Goal: Download file/media

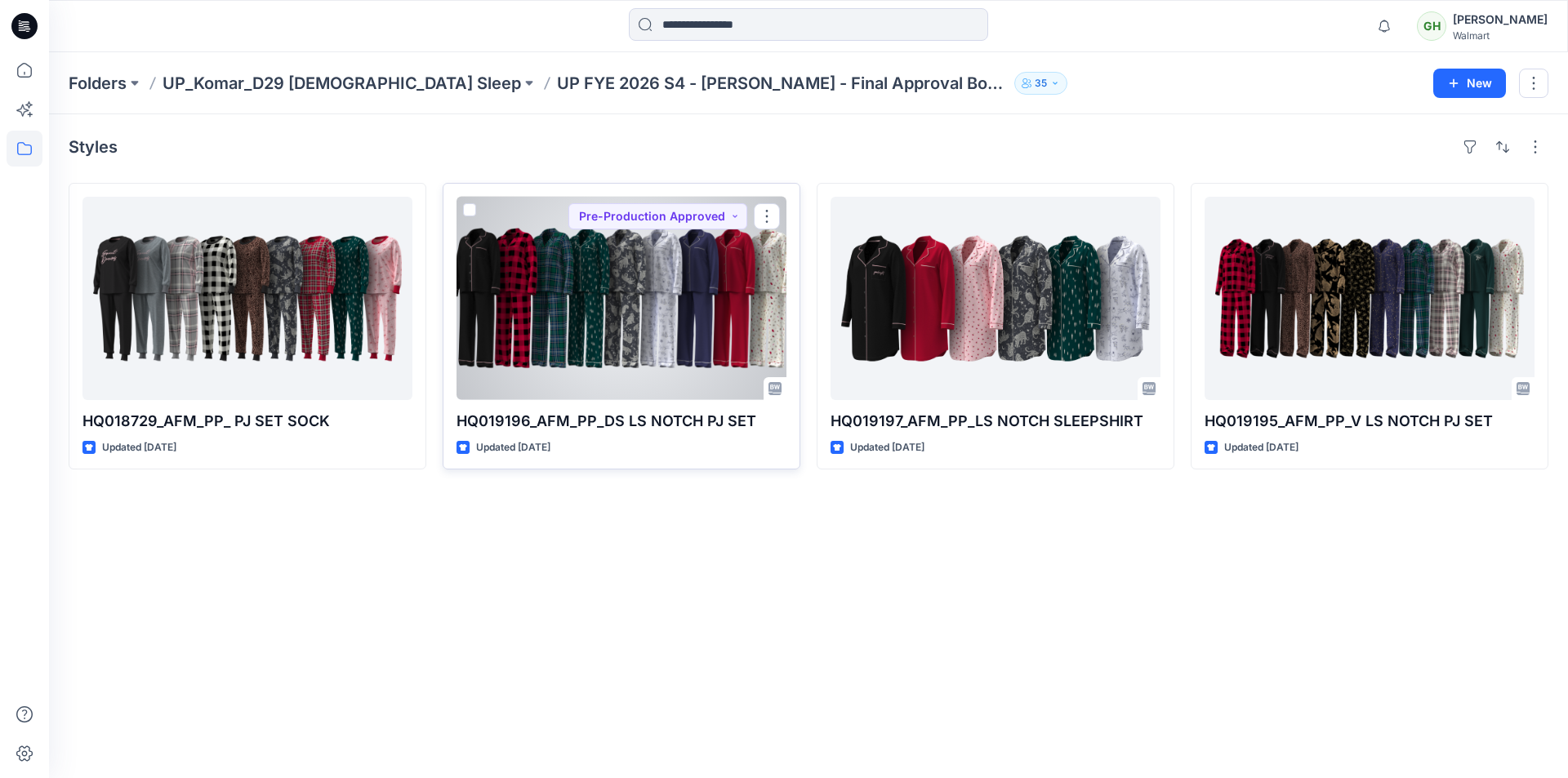
click at [533, 331] on div at bounding box center [621, 298] width 330 height 204
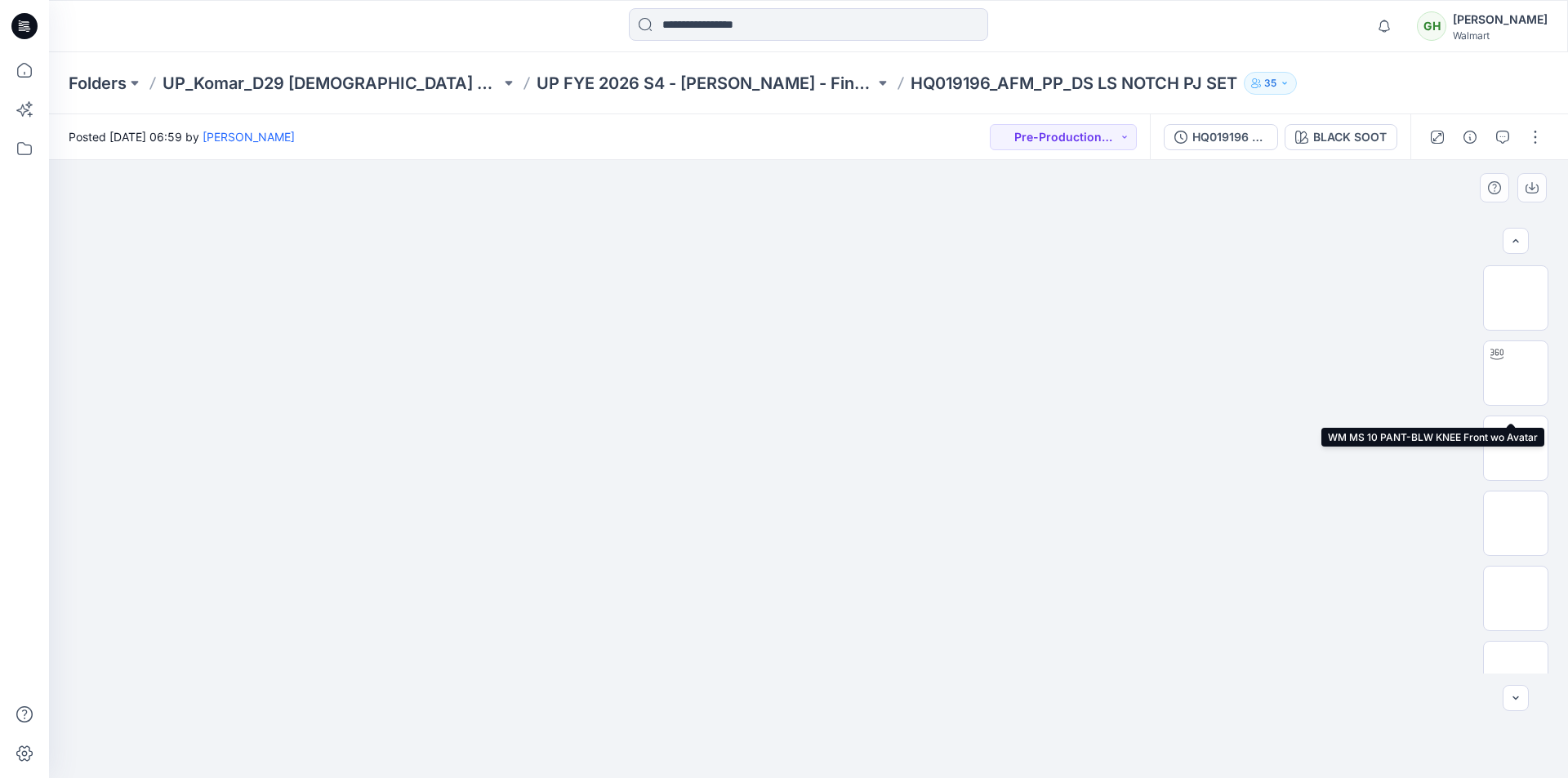
scroll to position [408, 0]
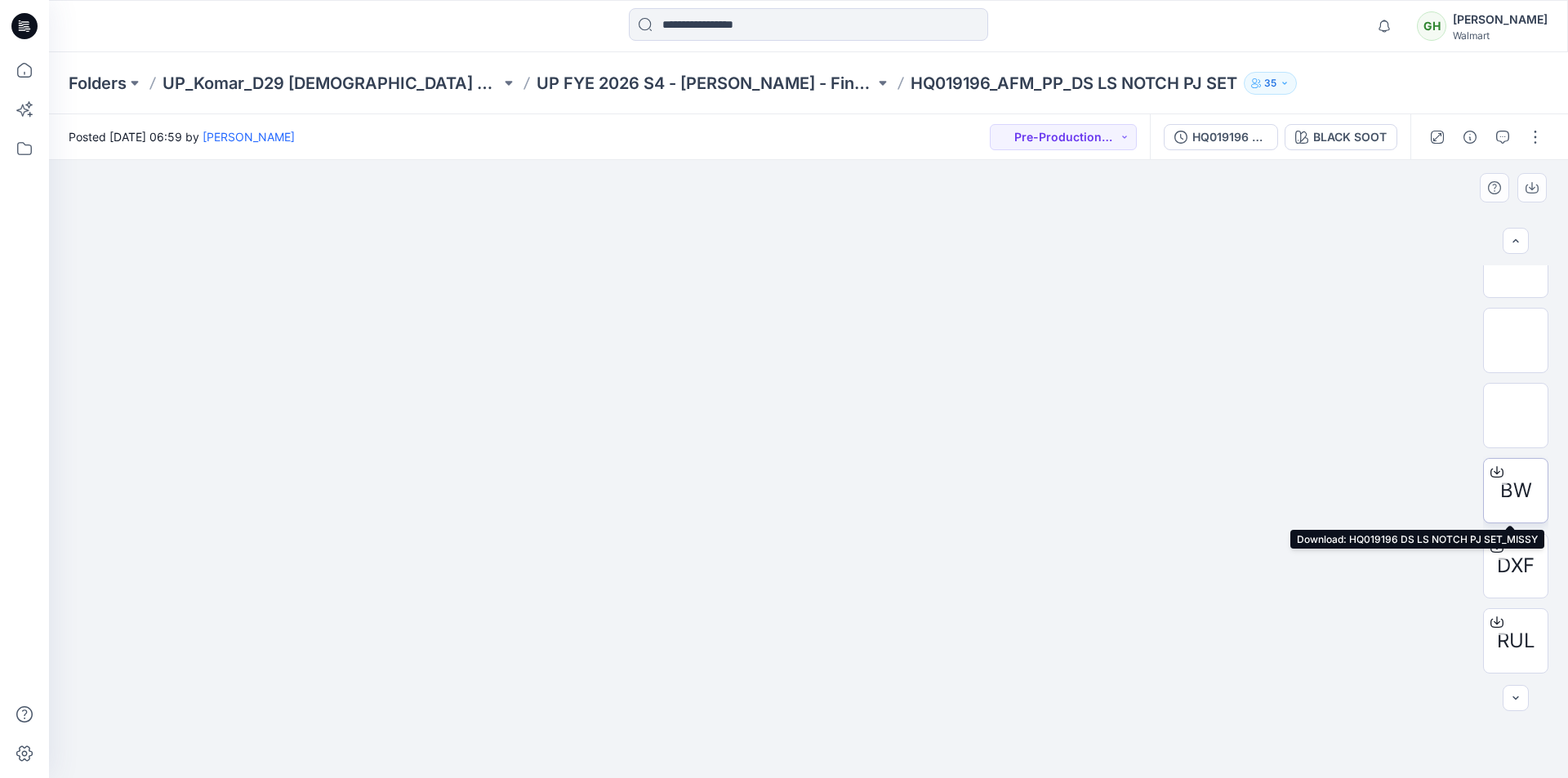
click at [1491, 469] on icon at bounding box center [1497, 472] width 13 height 13
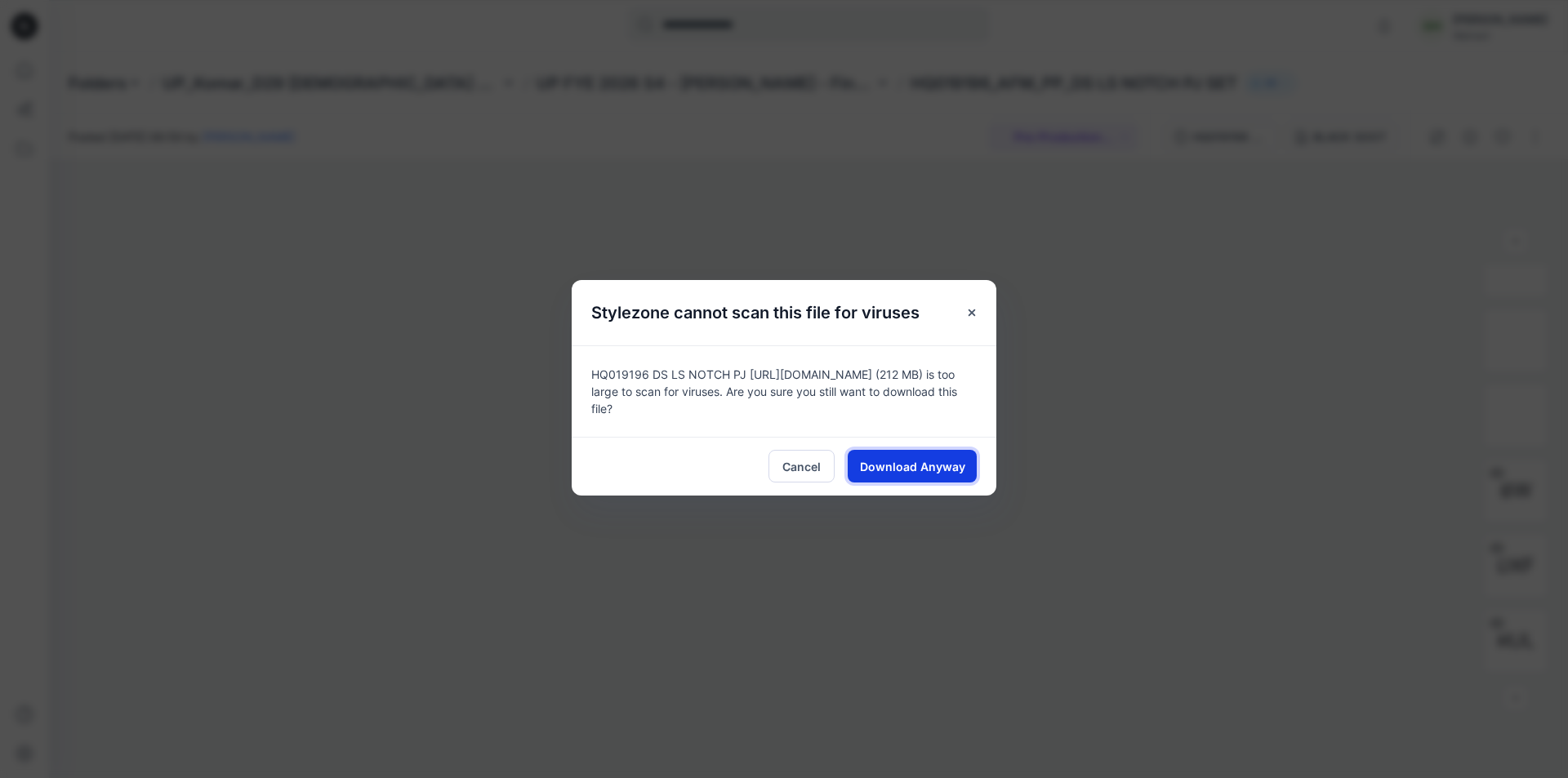
click at [948, 470] on button "Download Anyway" at bounding box center [912, 466] width 129 height 32
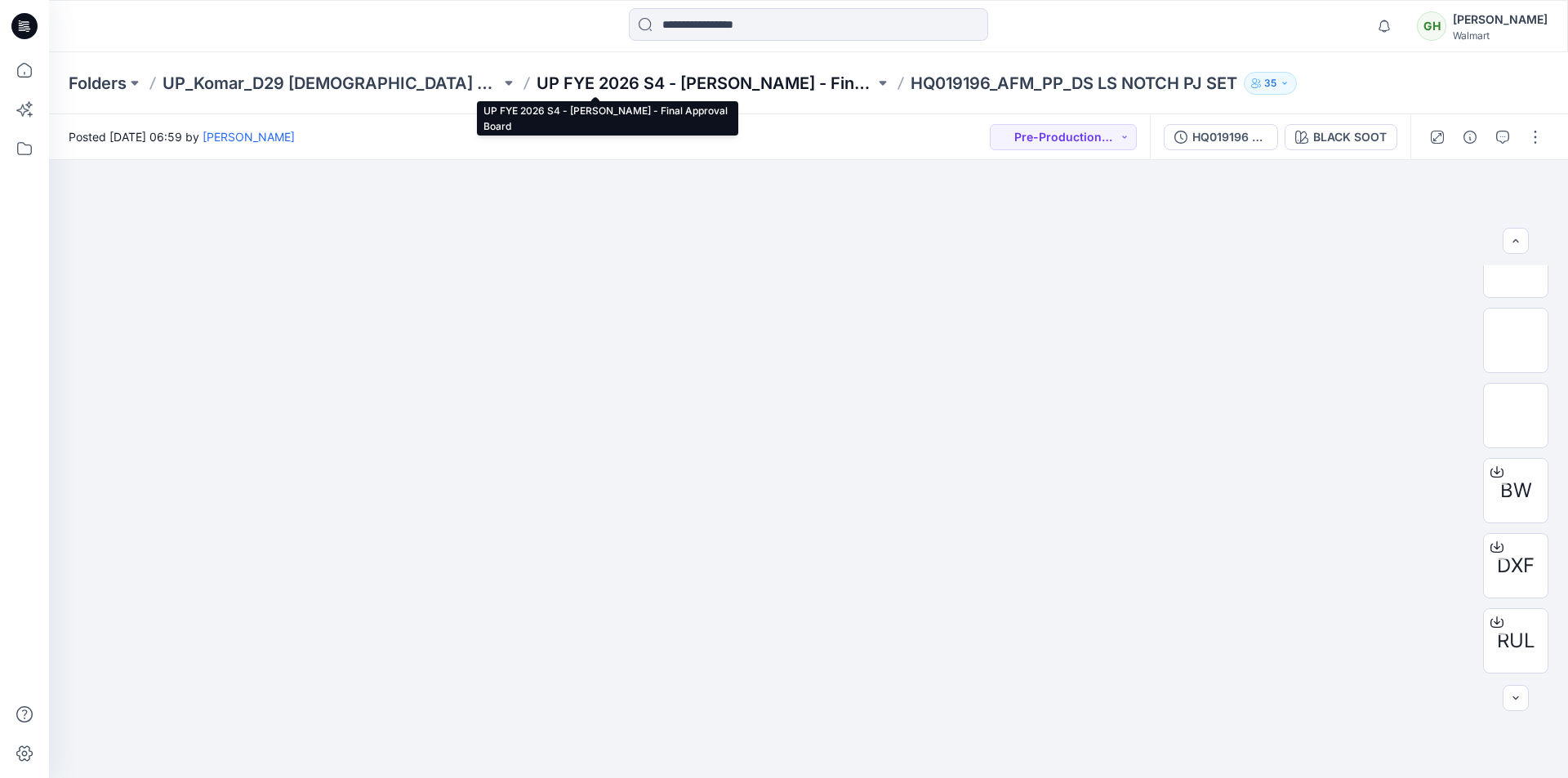
click at [536, 81] on p "UP FYE 2026 S4 - [PERSON_NAME] - Final Approval Board" at bounding box center [706, 83] width 338 height 23
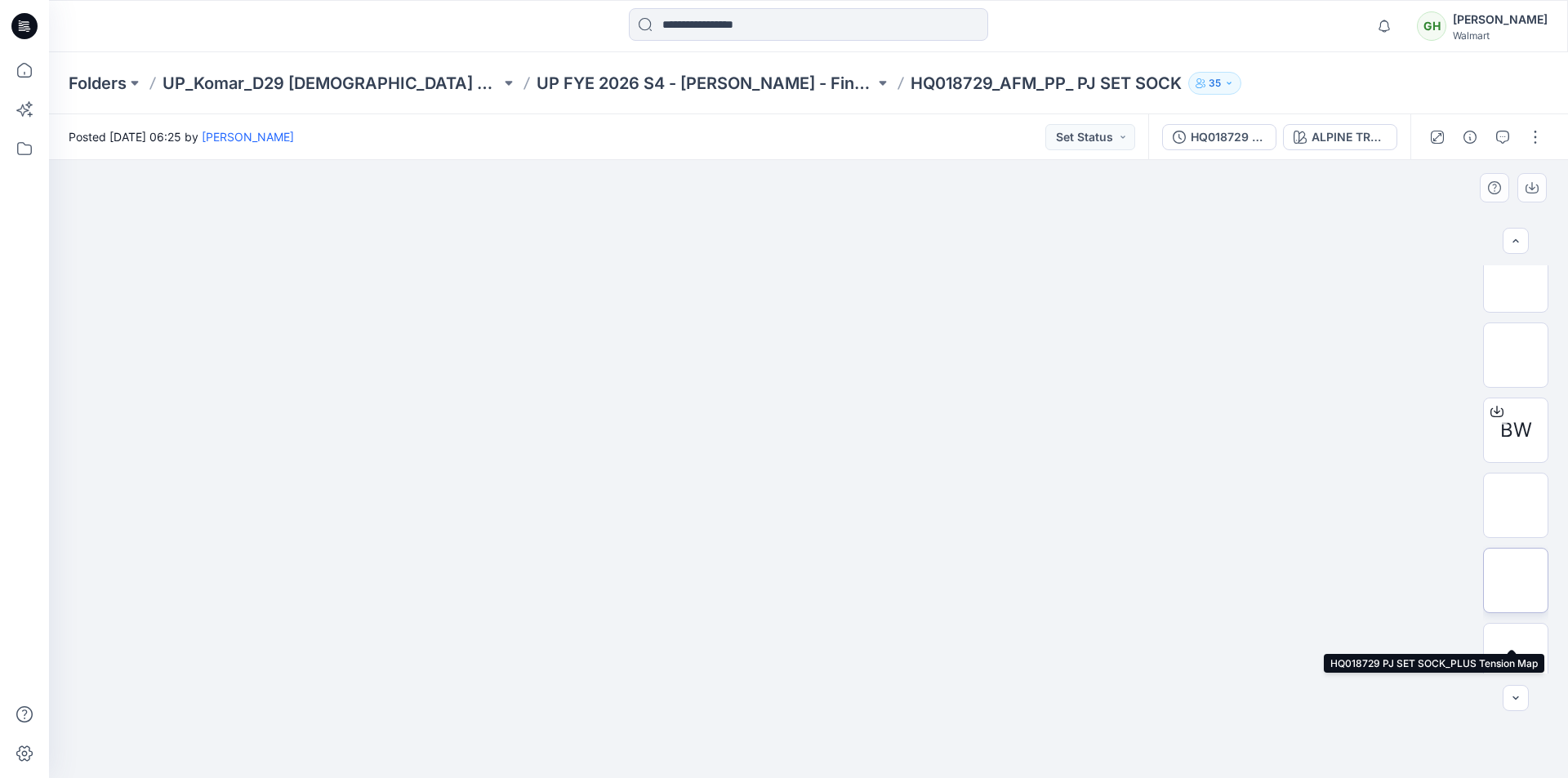
scroll to position [735, 0]
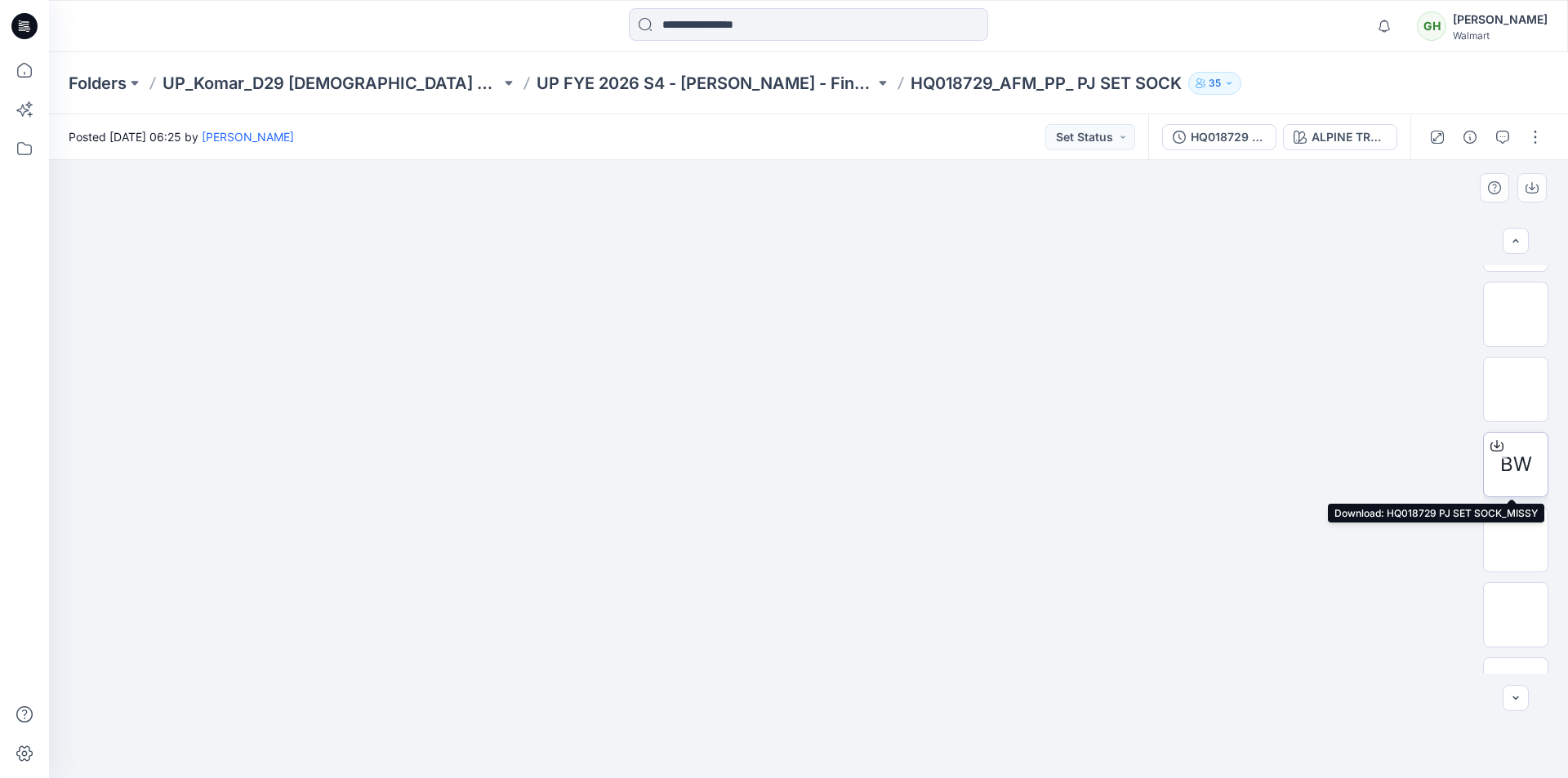
click at [1491, 444] on icon at bounding box center [1497, 445] width 13 height 13
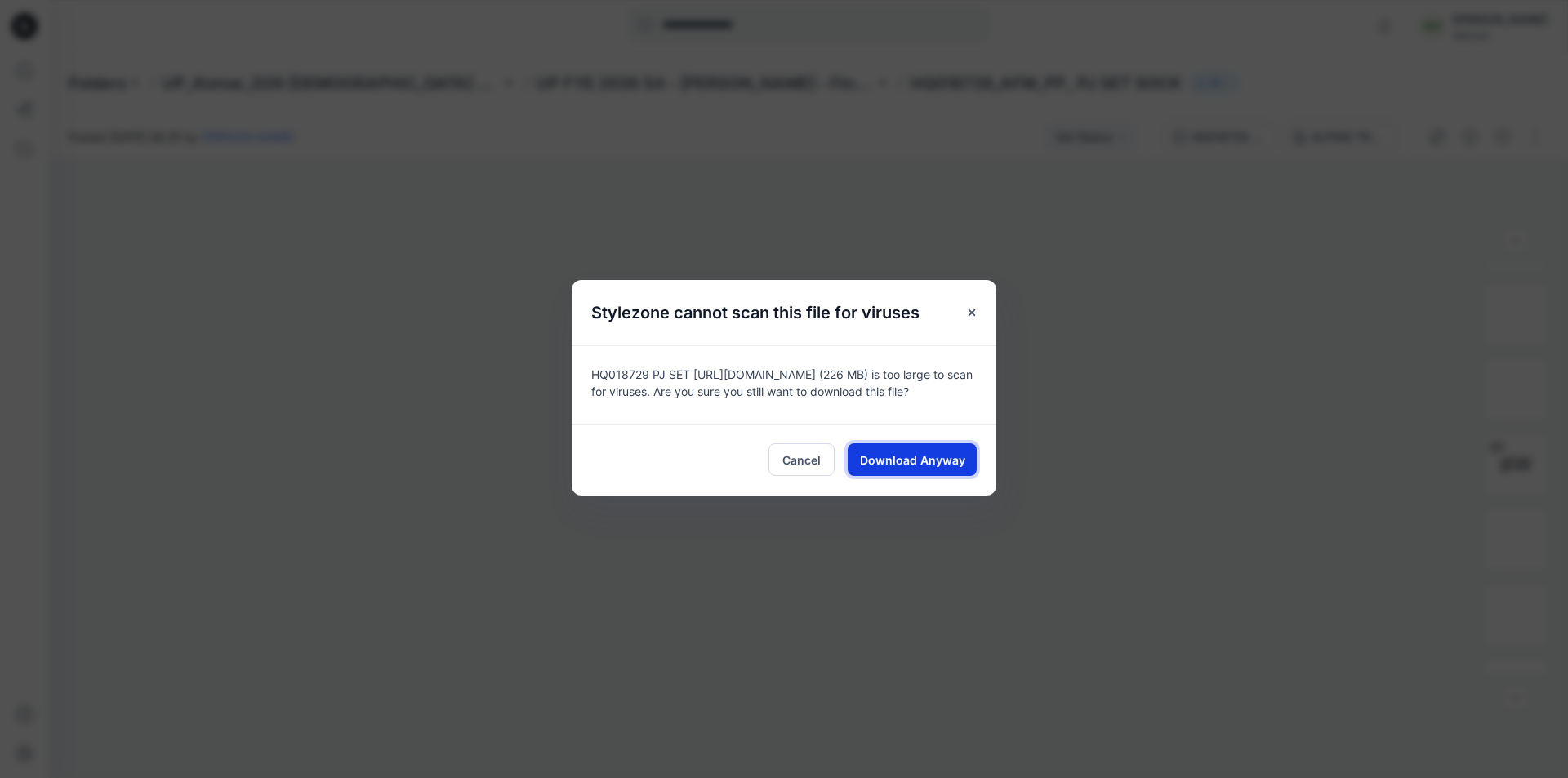
click at [904, 462] on span "Download Anyway" at bounding box center [912, 460] width 105 height 17
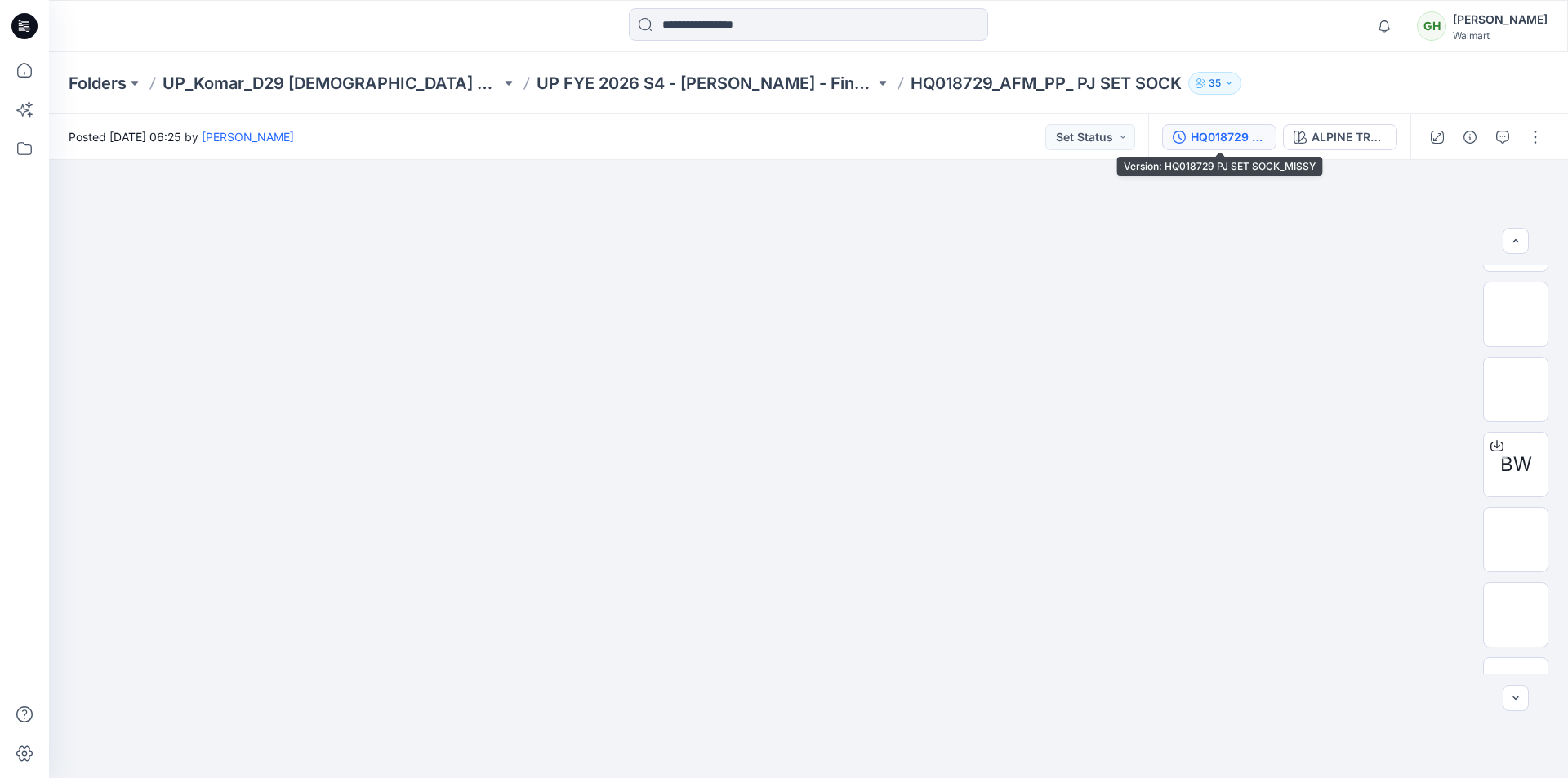
click at [1240, 139] on div "HQ018729 PJ SET SOCK_MISSY" at bounding box center [1228, 137] width 76 height 18
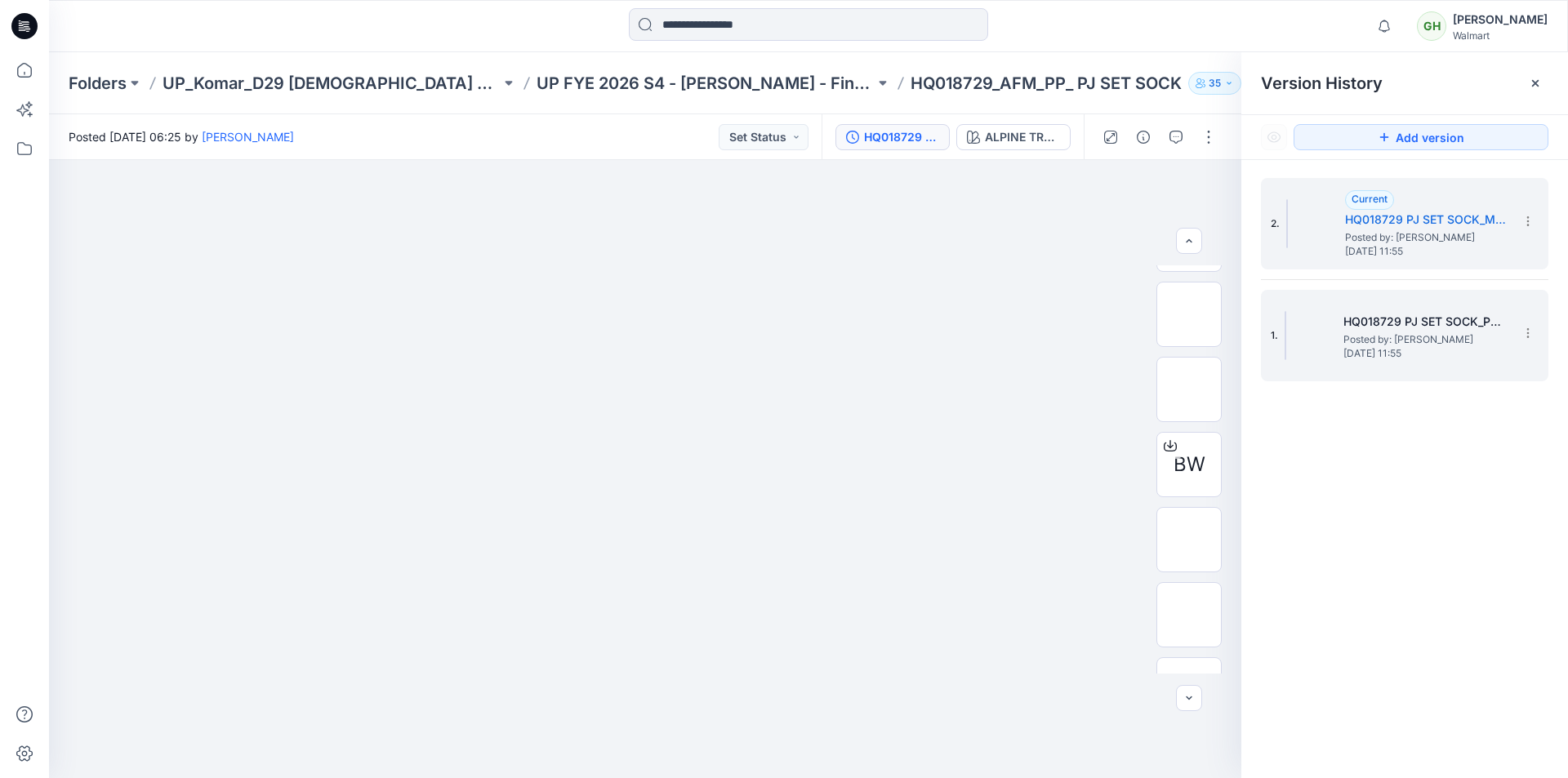
click at [1361, 322] on h5 "HQ018729 PJ SET SOCK_PLUS" at bounding box center [1425, 321] width 163 height 19
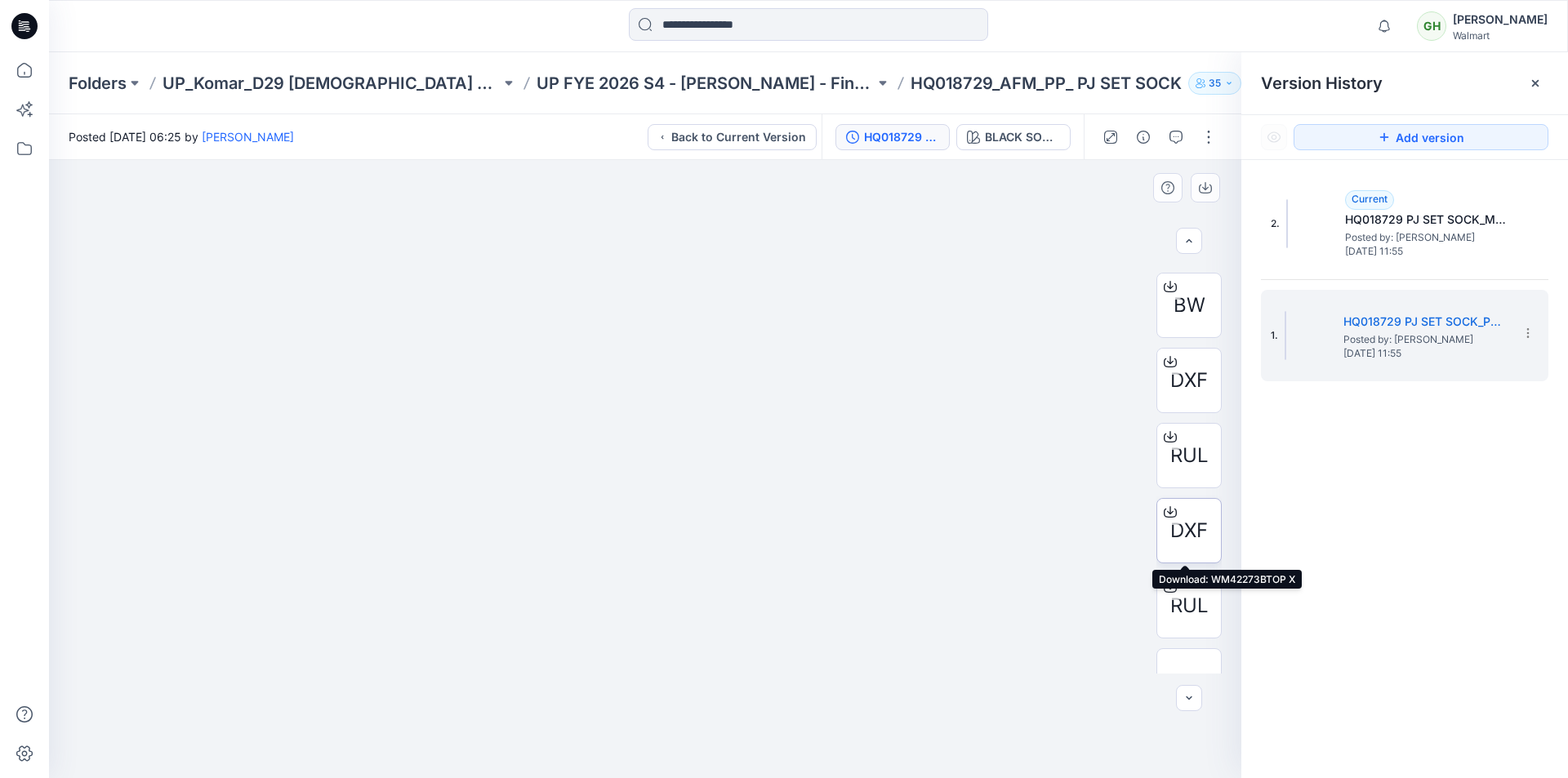
scroll to position [1469, 0]
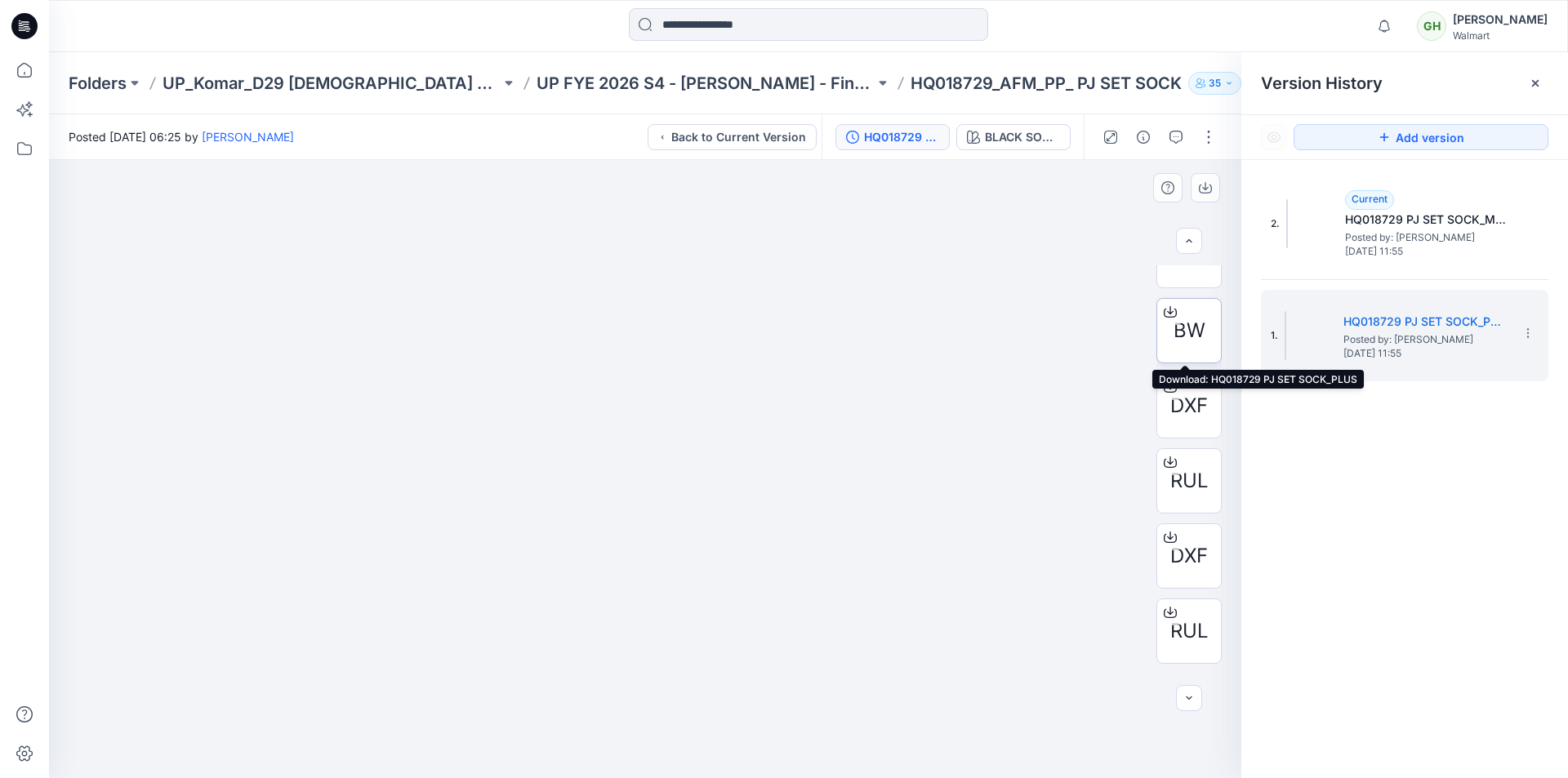
click at [1165, 313] on icon at bounding box center [1170, 312] width 13 height 13
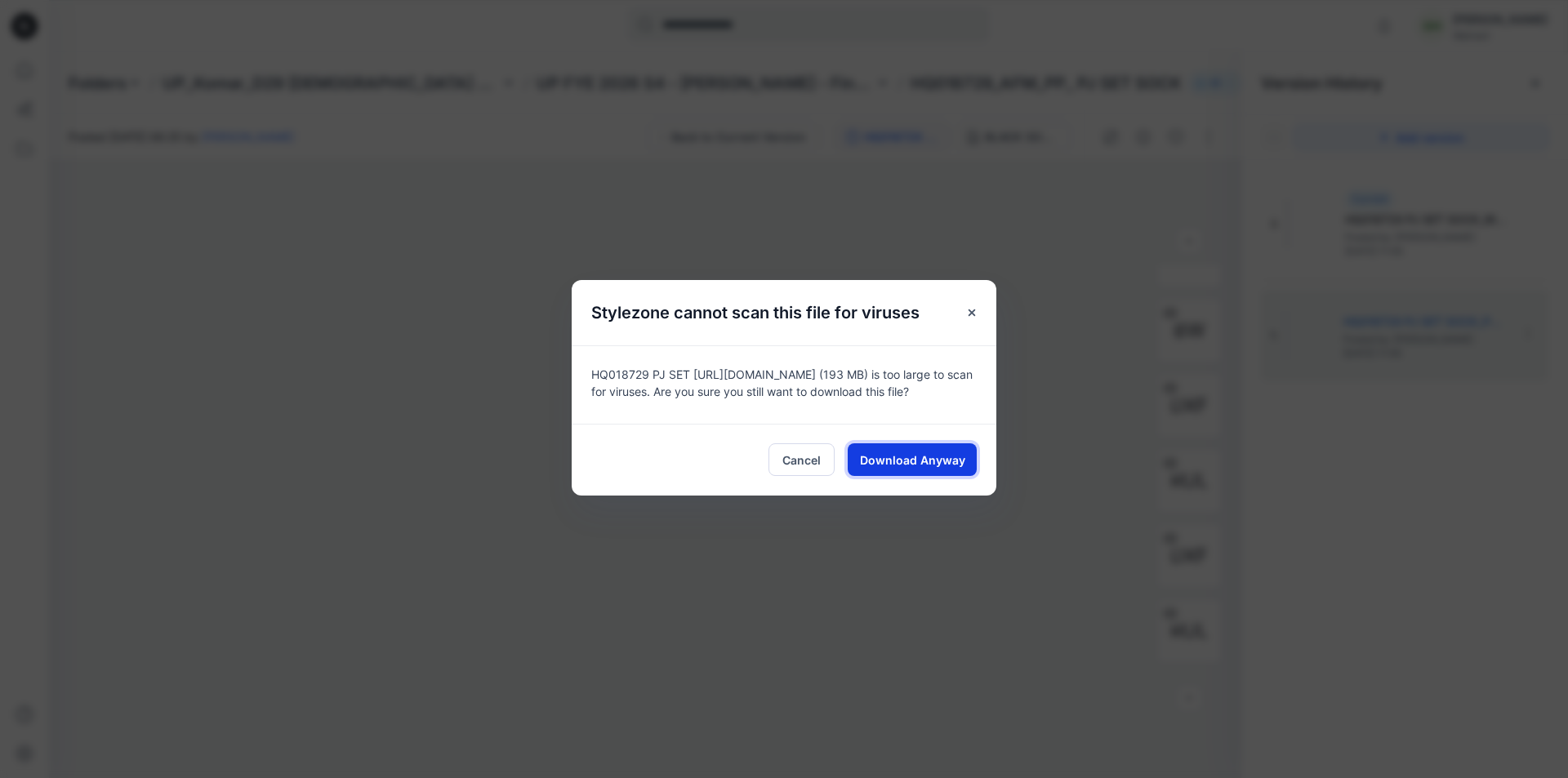
click at [935, 458] on span "Download Anyway" at bounding box center [912, 460] width 105 height 17
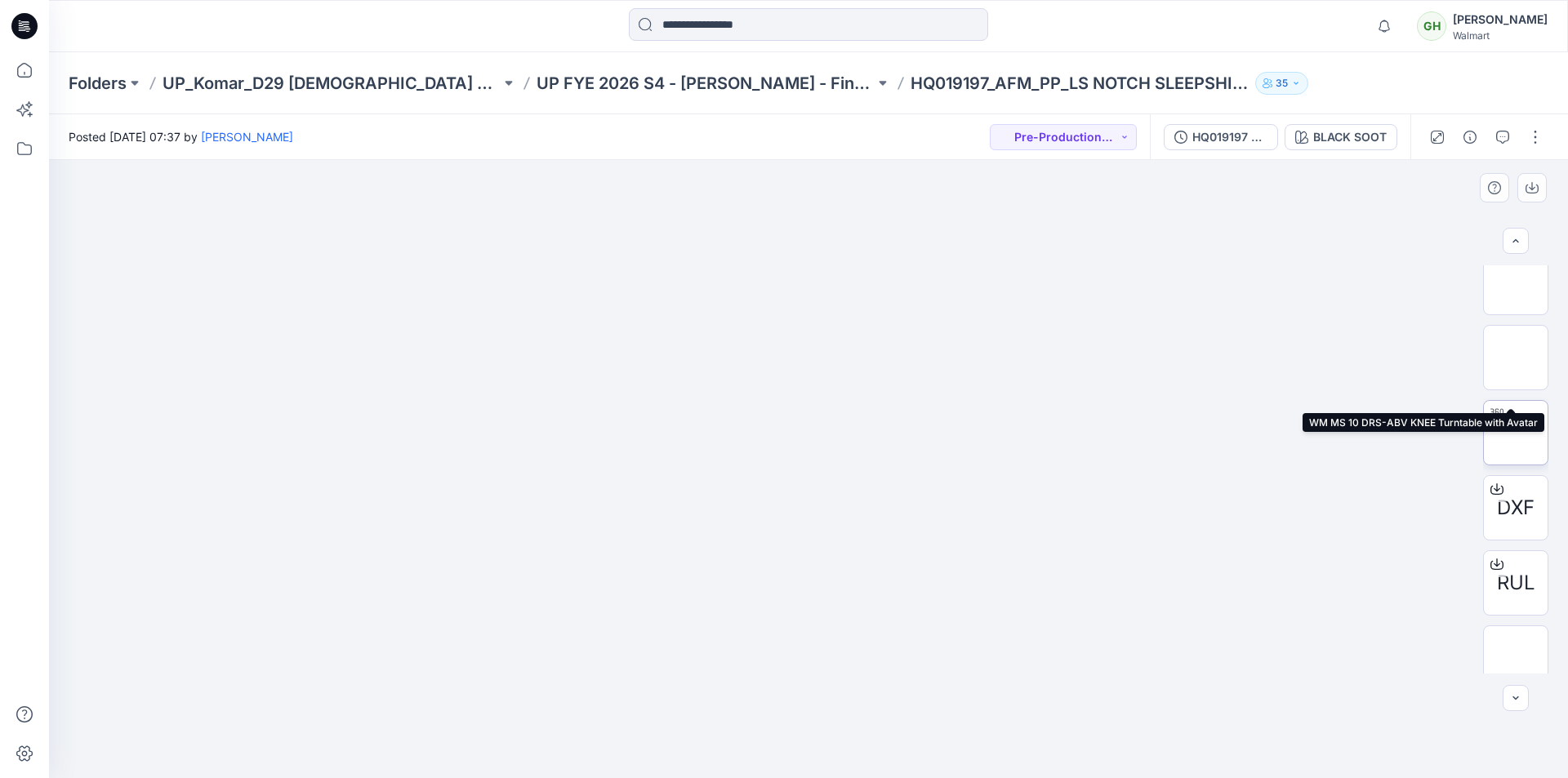
scroll to position [163, 0]
click at [1515, 360] on img at bounding box center [1515, 360] width 0 height 0
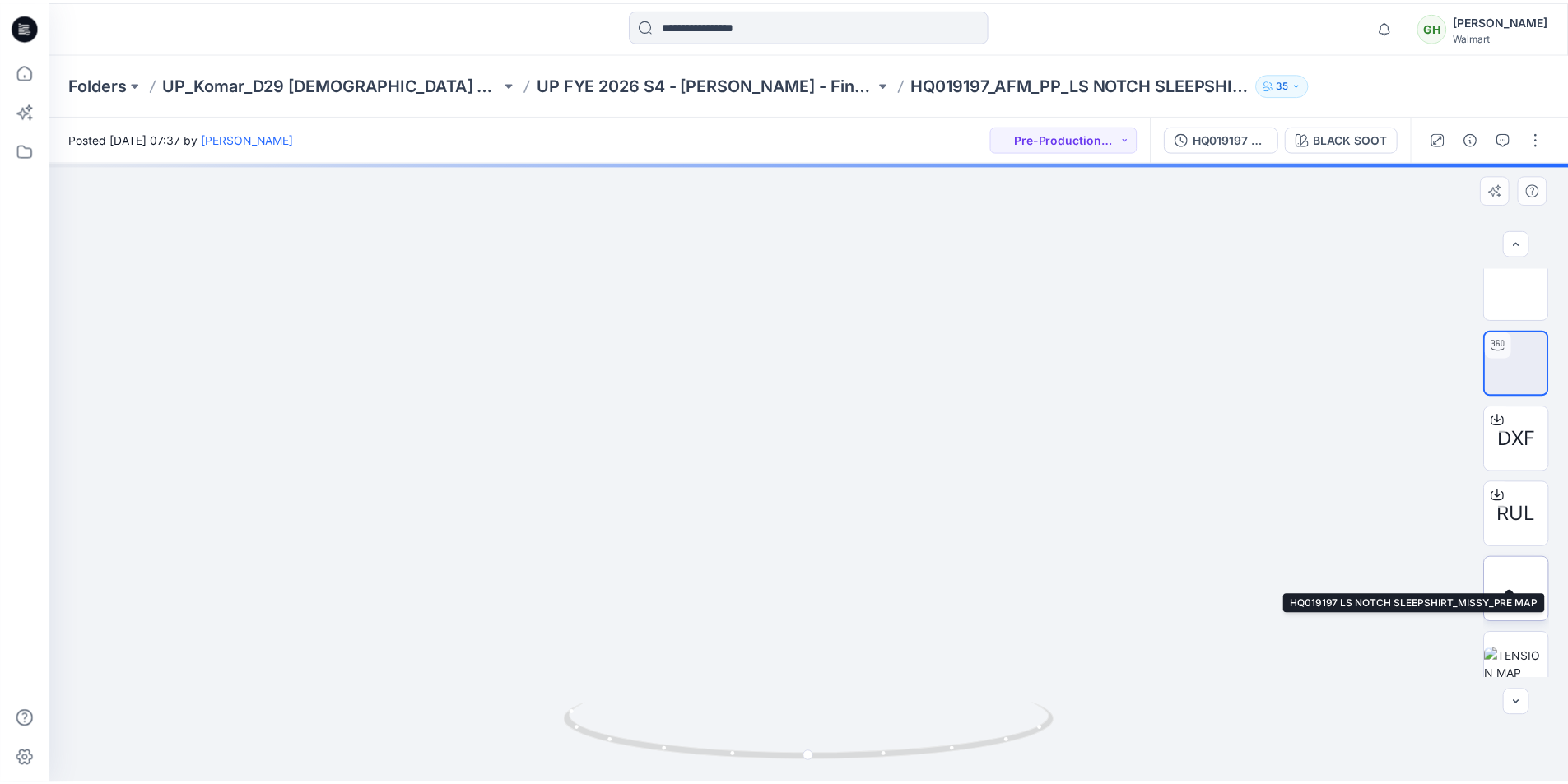
scroll to position [411, 0]
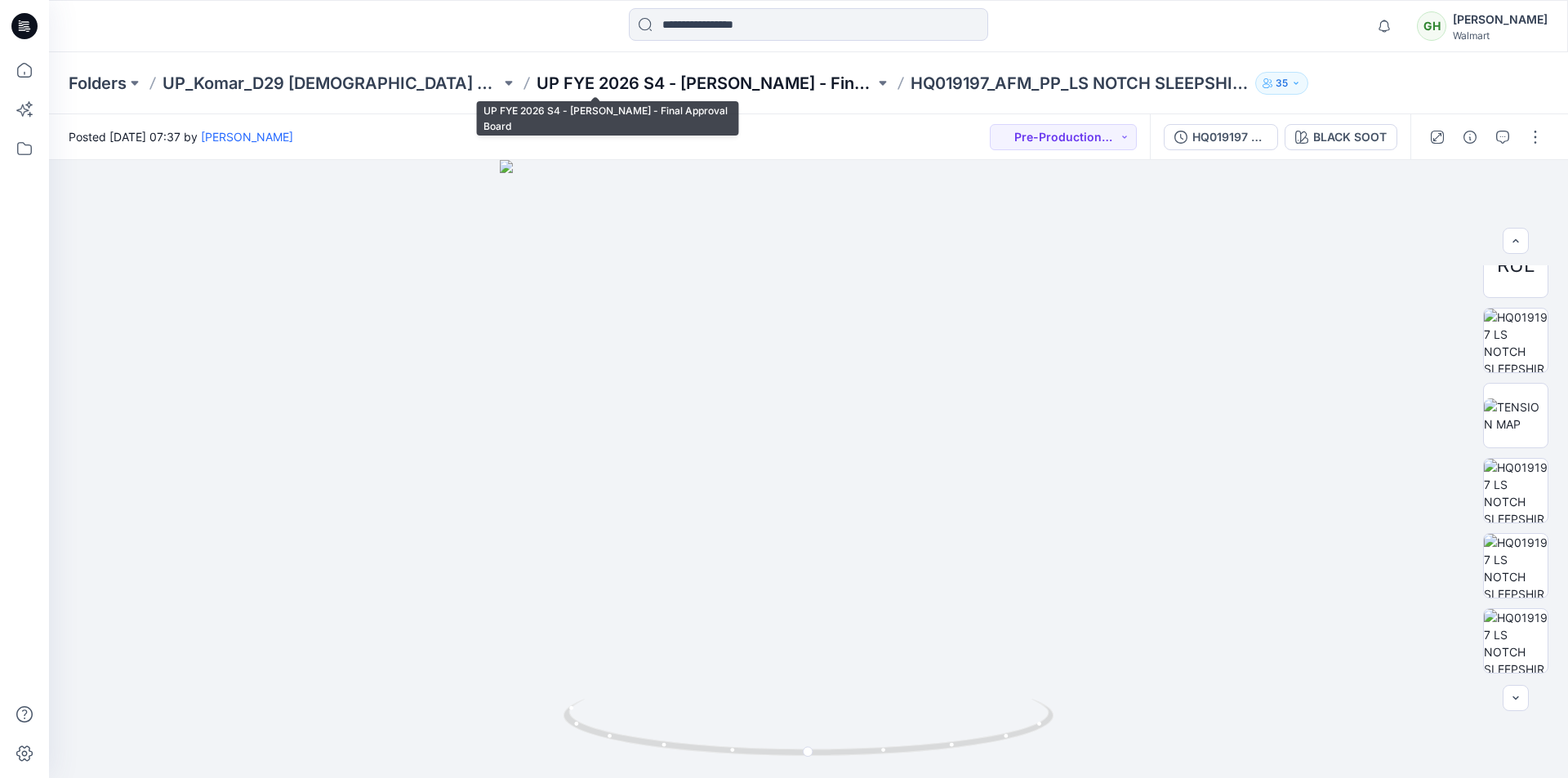
click at [671, 87] on p "UP FYE 2026 S4 - [PERSON_NAME] - Final Approval Board" at bounding box center [706, 83] width 338 height 23
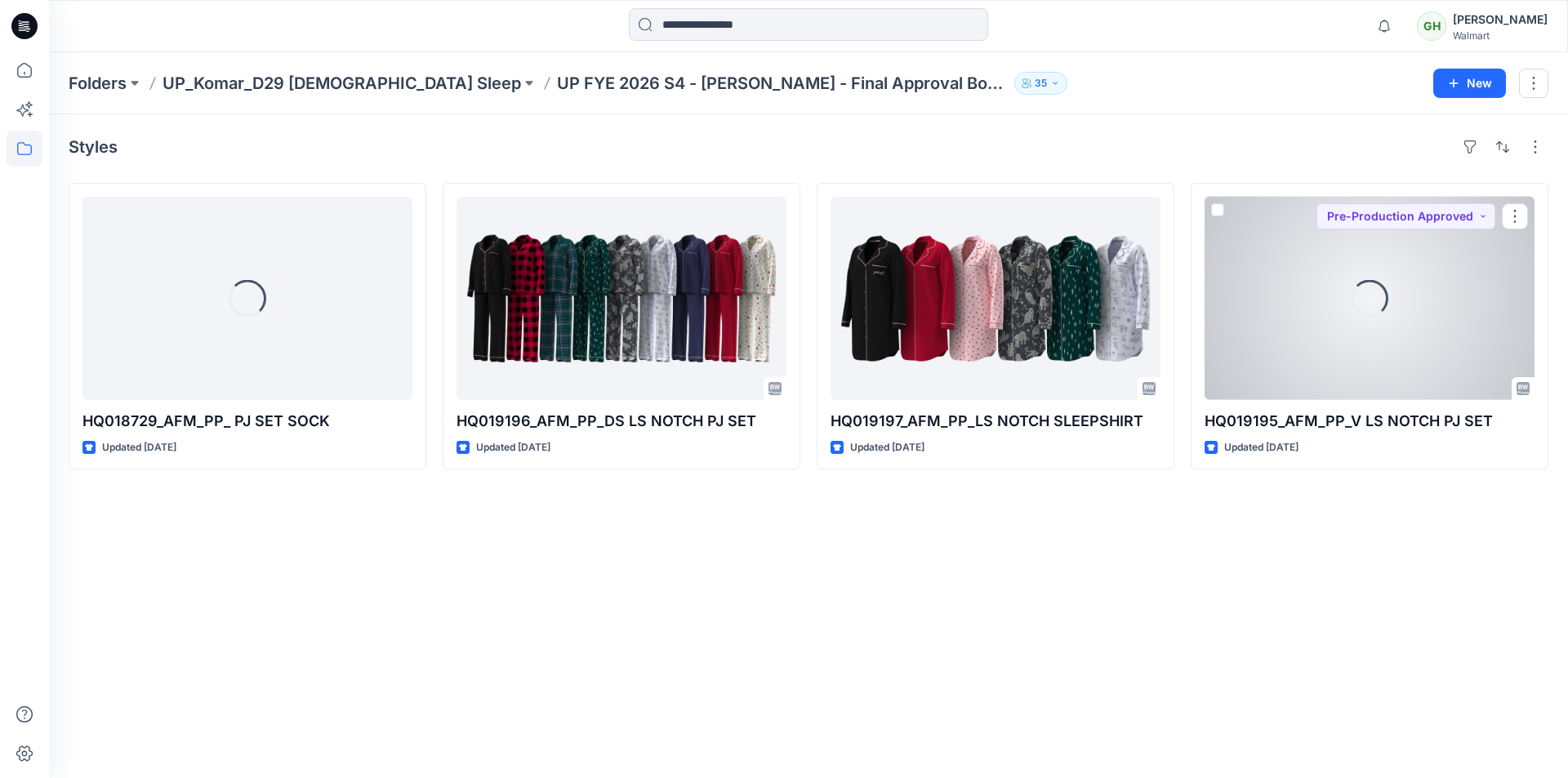
click at [1374, 340] on div "Loading..." at bounding box center [1369, 298] width 330 height 204
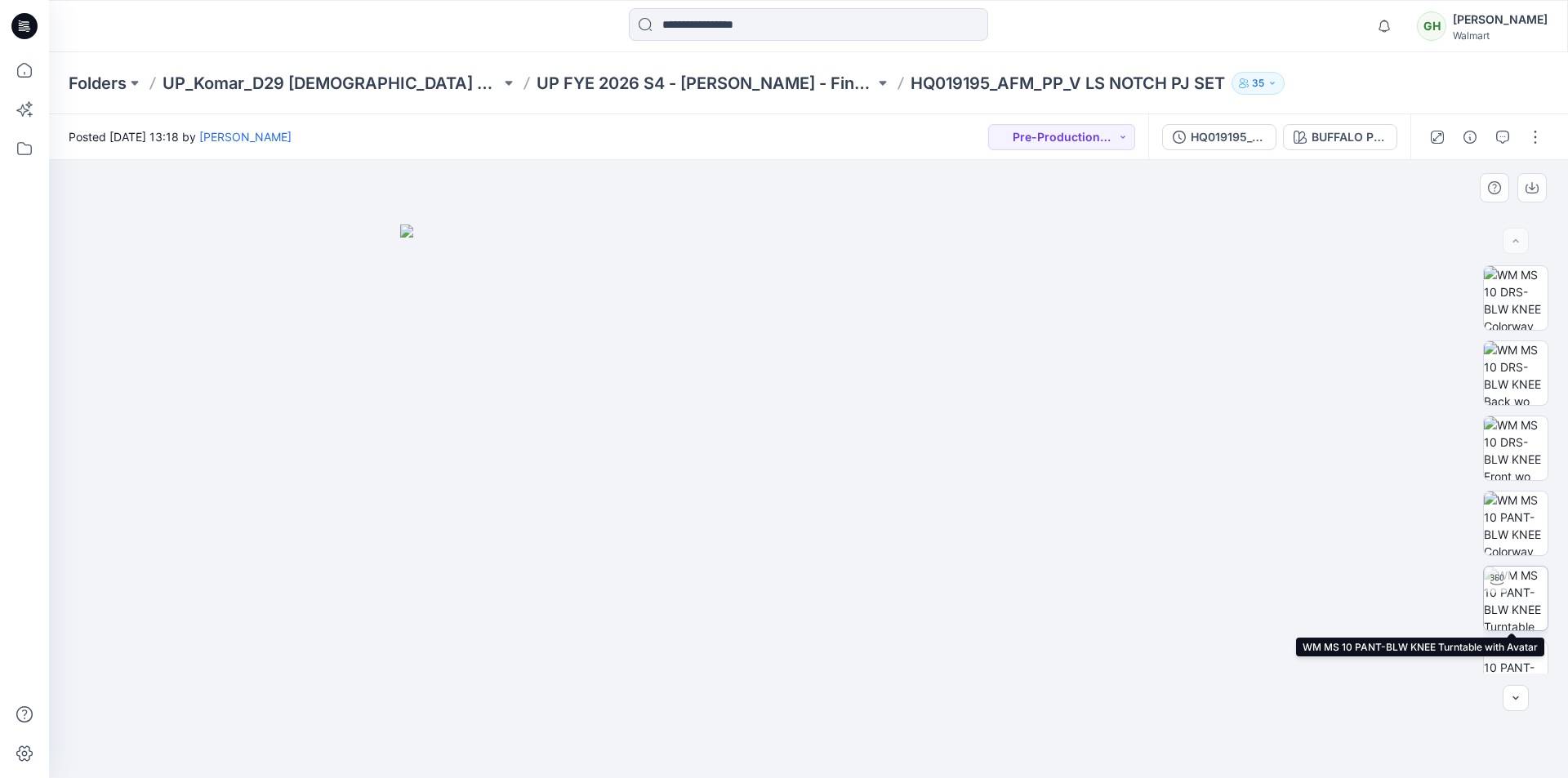
click at [1522, 594] on img at bounding box center [1515, 598] width 64 height 64
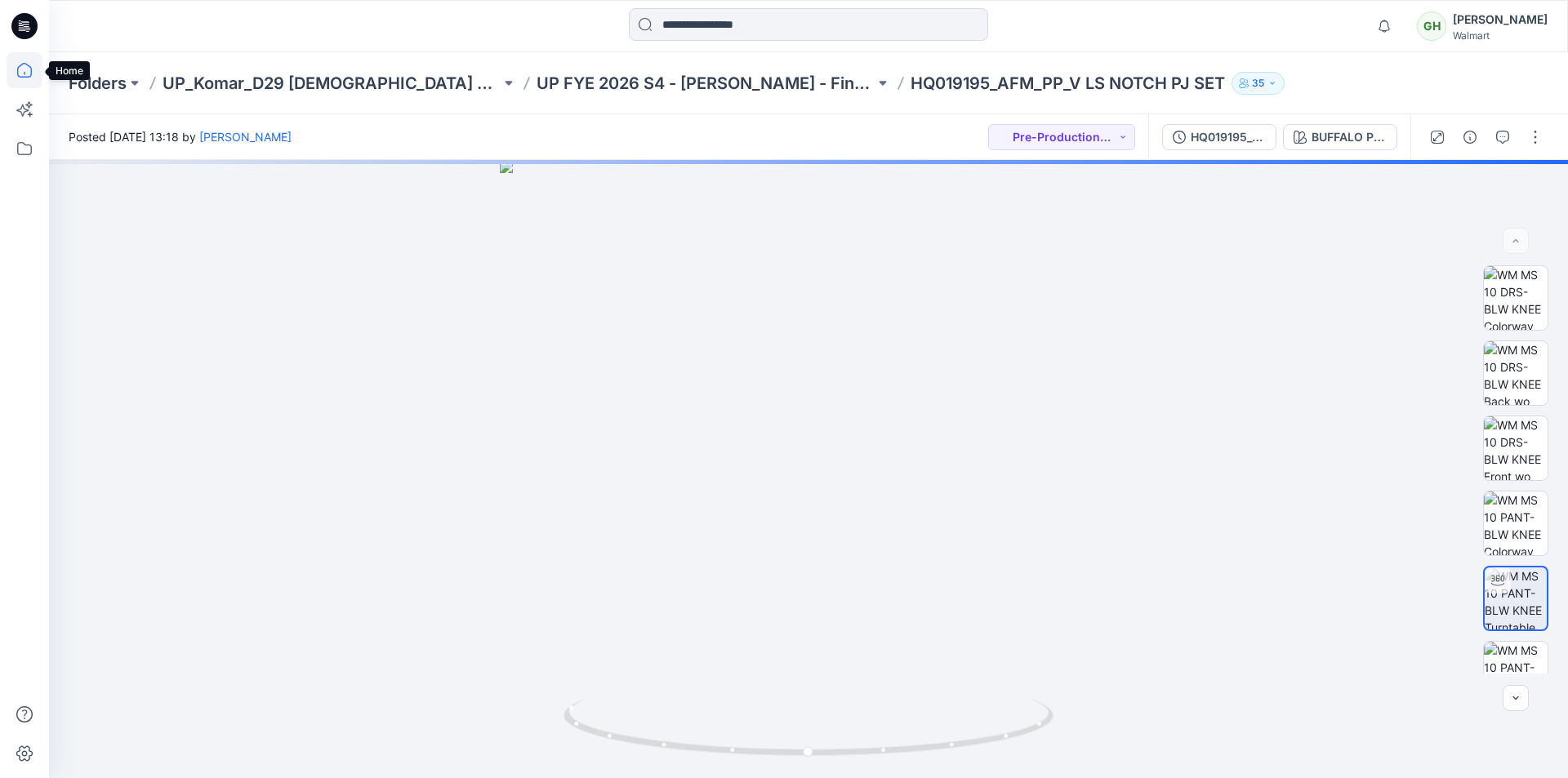
click at [12, 72] on icon at bounding box center [25, 71] width 36 height 36
